Goal: Transaction & Acquisition: Purchase product/service

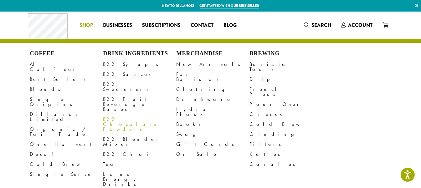
click at [128, 115] on link "B22 Chocolate Powders" at bounding box center [139, 125] width 73 height 20
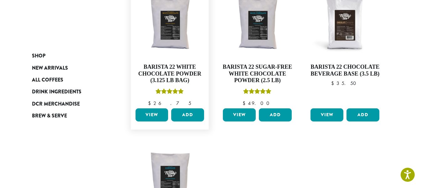
scroll to position [125, 0]
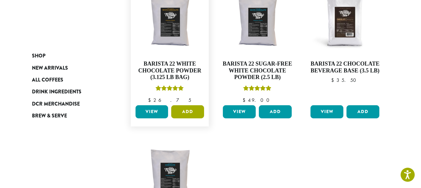
click at [184, 109] on button "Add" at bounding box center [187, 111] width 33 height 13
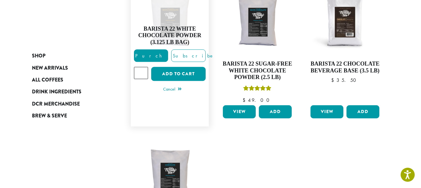
type input "*"
click at [143, 71] on input "*" at bounding box center [141, 73] width 14 height 12
click at [175, 73] on button "Add to cart" at bounding box center [178, 74] width 54 height 14
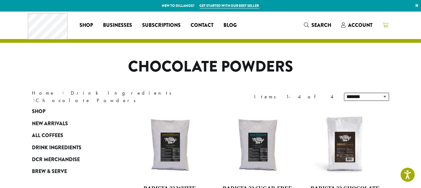
click at [385, 25] on icon at bounding box center [385, 25] width 6 height 5
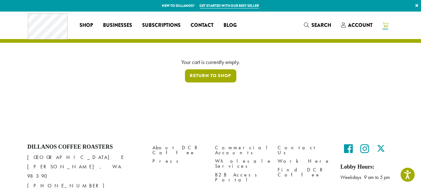
click at [211, 77] on link "Return to shop" at bounding box center [210, 75] width 51 height 13
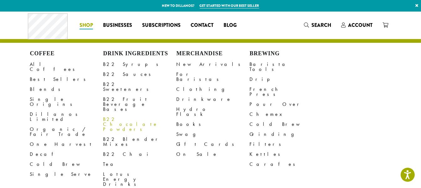
click at [131, 115] on link "B22 Chocolate Powders" at bounding box center [139, 125] width 73 height 20
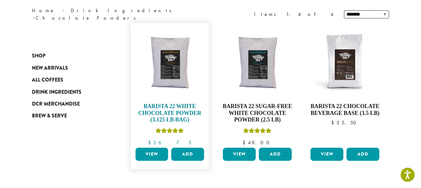
scroll to position [94, 0]
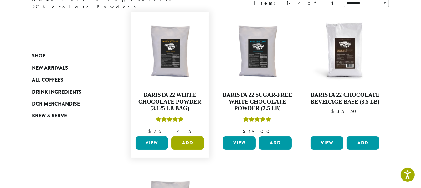
click at [185, 142] on button "Add" at bounding box center [187, 143] width 33 height 13
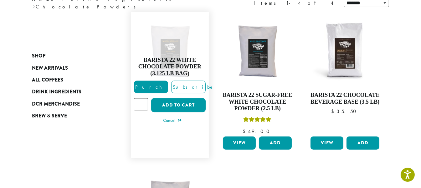
click at [142, 101] on input "*" at bounding box center [141, 105] width 14 height 12
type input "*"
click at [143, 105] on input "*" at bounding box center [141, 105] width 14 height 12
click at [178, 106] on button "Add to cart" at bounding box center [178, 106] width 54 height 14
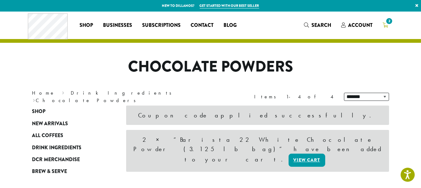
click at [387, 24] on span "2" at bounding box center [389, 21] width 8 height 8
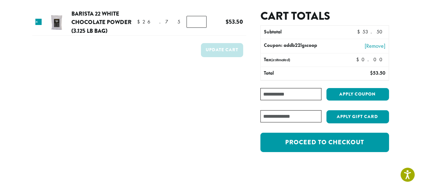
scroll to position [63, 0]
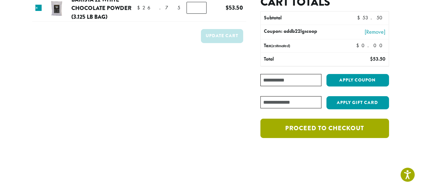
click at [324, 131] on link "Proceed to checkout" at bounding box center [324, 128] width 128 height 19
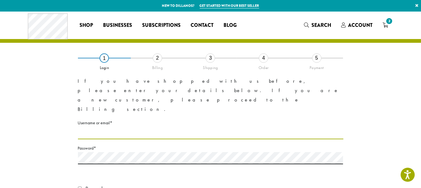
type input "**********"
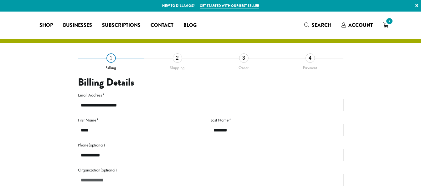
select select "**"
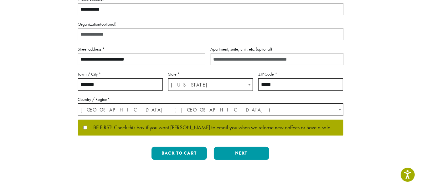
scroll to position [156, 0]
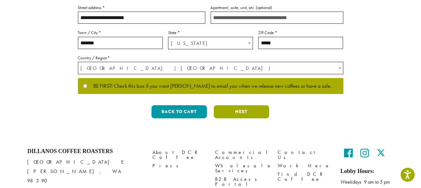
click at [243, 117] on button "Next" at bounding box center [241, 111] width 55 height 13
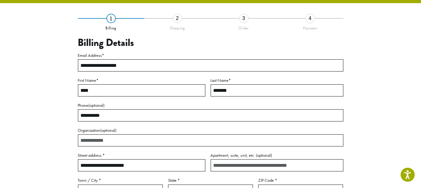
scroll to position [36, 0]
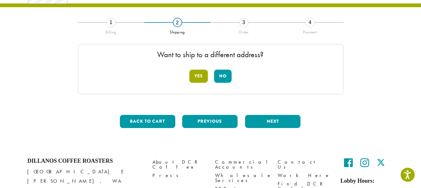
click at [198, 78] on button "Yes" at bounding box center [198, 76] width 18 height 13
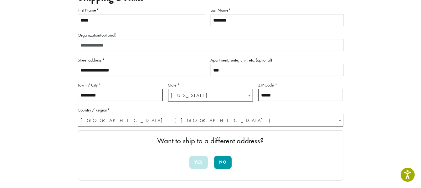
scroll to position [130, 0]
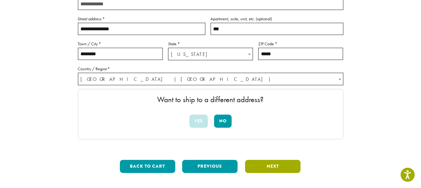
click at [269, 168] on button "Next" at bounding box center [272, 166] width 55 height 13
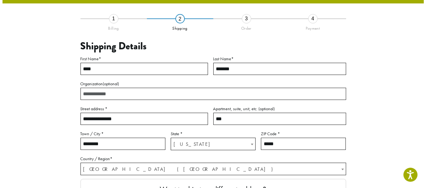
scroll to position [36, 0]
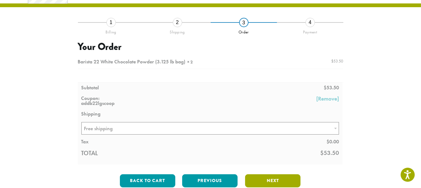
click at [276, 182] on button "Next" at bounding box center [272, 181] width 55 height 13
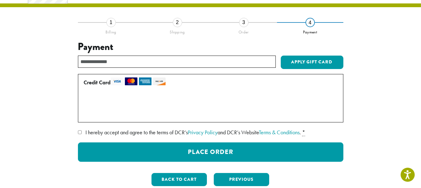
click at [80, 131] on label "I hereby accept and agree to the terms of DCR’s Privacy Policy and DCR’s Websit…" at bounding box center [210, 133] width 265 height 10
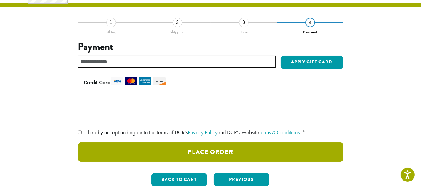
click at [145, 154] on button "Place Order" at bounding box center [210, 152] width 265 height 19
